Goal: Task Accomplishment & Management: Complete application form

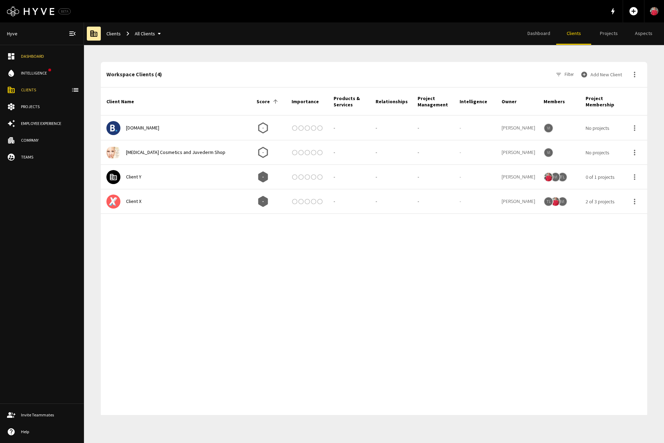
click at [609, 77] on button "Add New Client" at bounding box center [603, 75] width 46 height 14
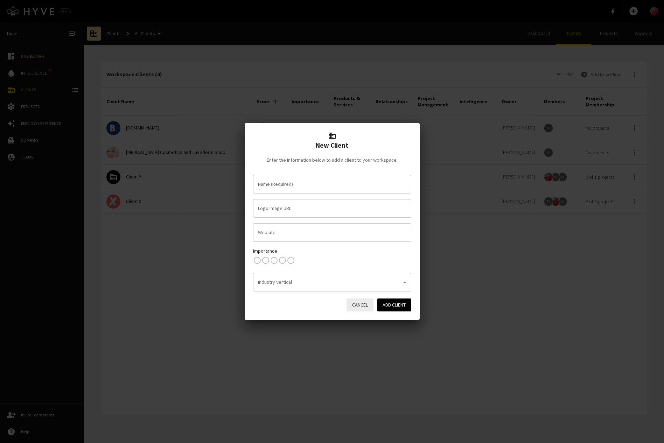
click at [279, 186] on input "Name (Required)" at bounding box center [332, 184] width 152 height 12
type input "g"
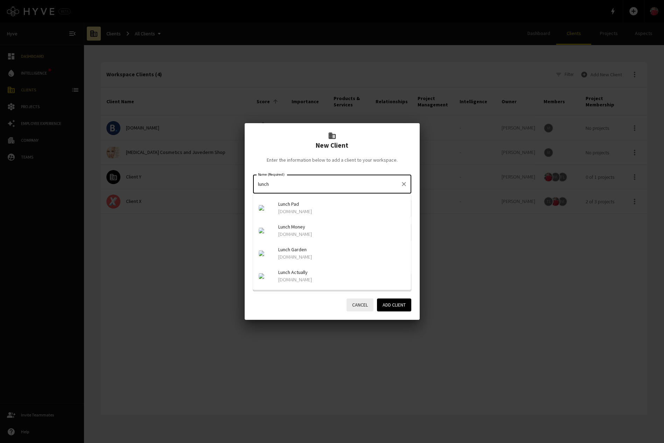
click at [267, 234] on img at bounding box center [266, 231] width 14 height 6
type input "Lunch Money"
type input "[URL][DOMAIN_NAME][DOMAIN_NAME]"
type input "[DOMAIN_NAME]"
click at [406, 210] on img at bounding box center [405, 209] width 14 height 6
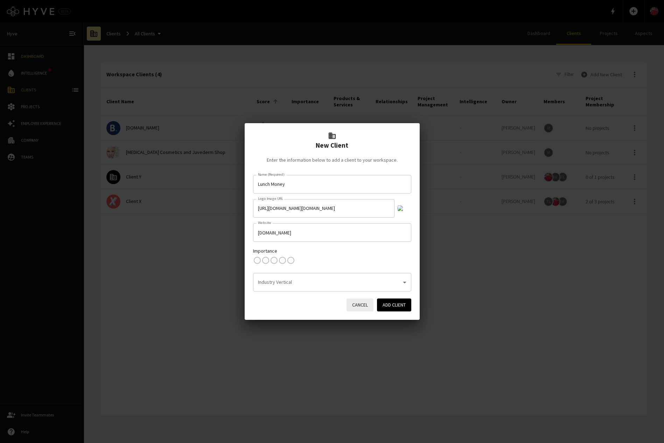
click at [406, 210] on img at bounding box center [405, 209] width 14 height 6
click at [373, 206] on input "[URL][DOMAIN_NAME][DOMAIN_NAME]" at bounding box center [324, 208] width 142 height 19
click at [352, 184] on input "Lunch Money" at bounding box center [327, 184] width 142 height 12
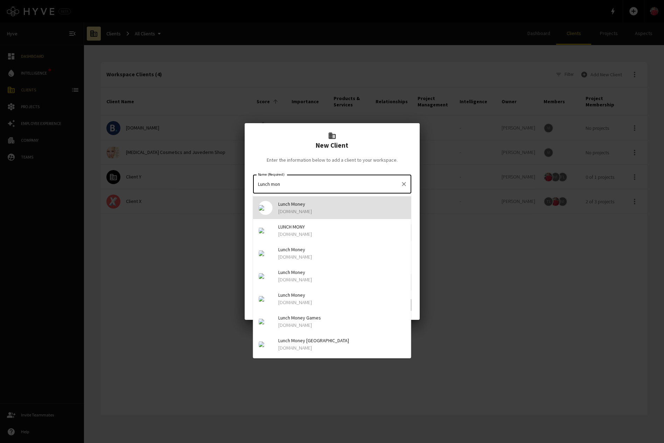
type input "Lunch Money"
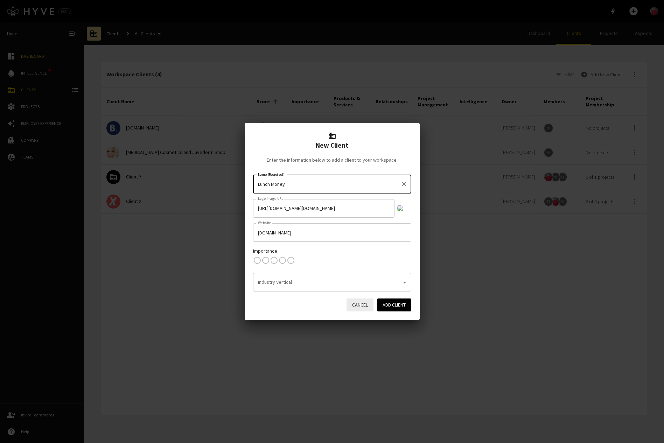
click at [343, 210] on input "[URL][DOMAIN_NAME][DOMAIN_NAME]" at bounding box center [324, 208] width 142 height 19
